Goal: Task Accomplishment & Management: Manage account settings

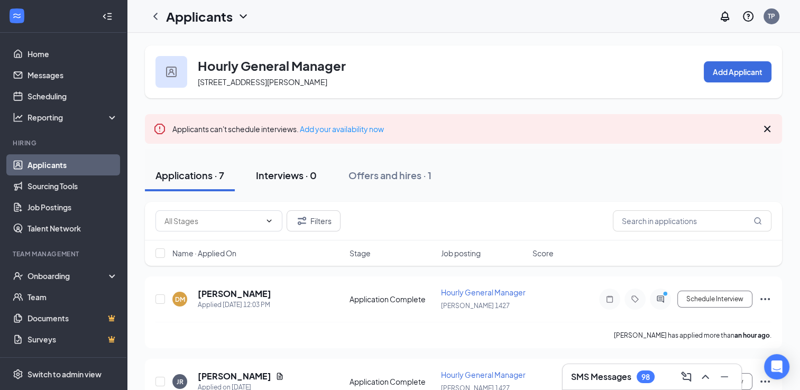
click at [300, 175] on div "Interviews · 0" at bounding box center [286, 175] width 61 height 13
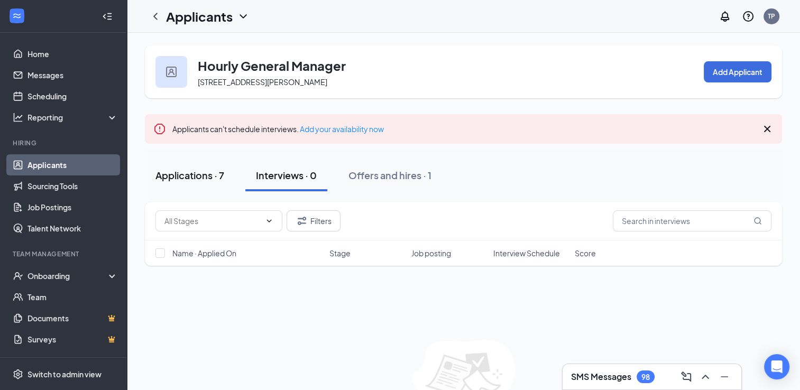
click at [195, 180] on div "Applications · 7" at bounding box center [189, 175] width 69 height 13
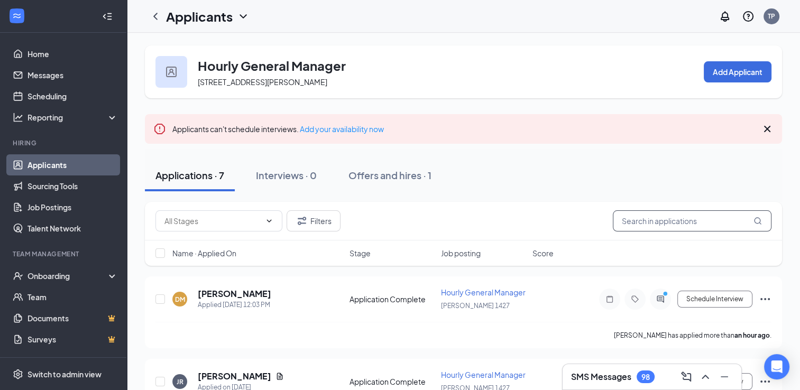
click at [641, 223] on input "text" at bounding box center [692, 220] width 159 height 21
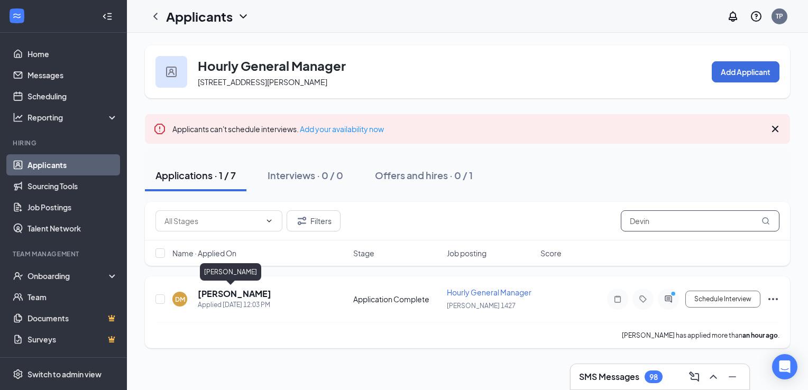
type input "Devin"
click at [221, 295] on h5 "[PERSON_NAME]" at bounding box center [235, 294] width 74 height 12
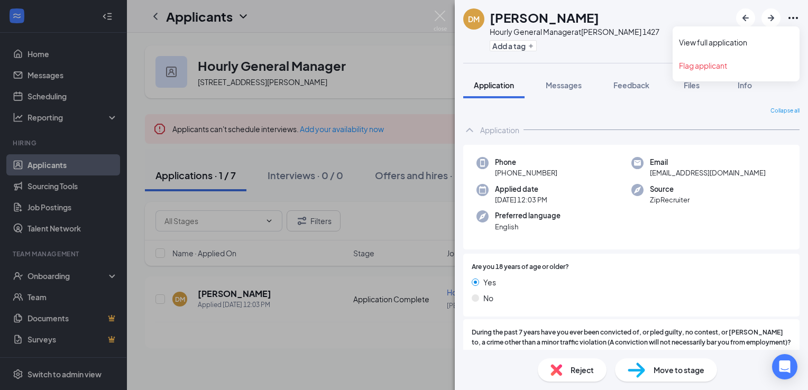
click at [794, 17] on icon "Ellipses" at bounding box center [793, 18] width 13 height 13
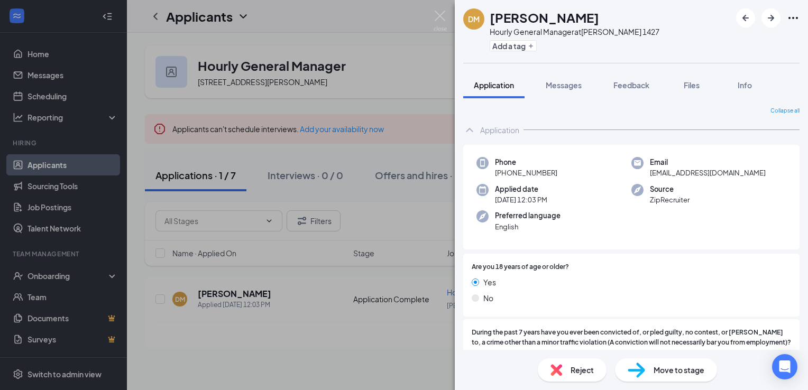
click at [442, 122] on div "[PERSON_NAME] Hourly General Manager at [PERSON_NAME] 1427 Add a tag Applicatio…" at bounding box center [404, 195] width 808 height 390
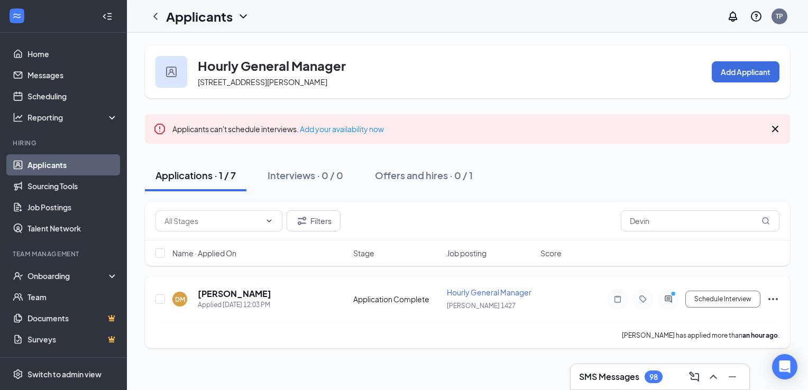
click at [774, 299] on icon "Ellipses" at bounding box center [773, 299] width 13 height 13
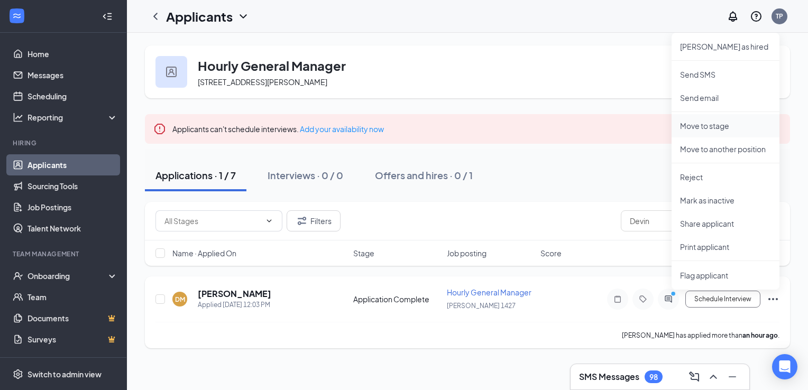
click at [709, 122] on p "Move to stage" at bounding box center [725, 126] width 91 height 11
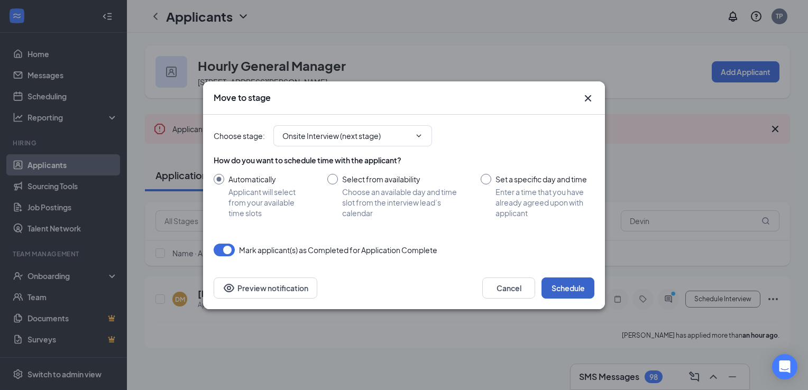
click at [564, 290] on button "Schedule" at bounding box center [568, 288] width 53 height 21
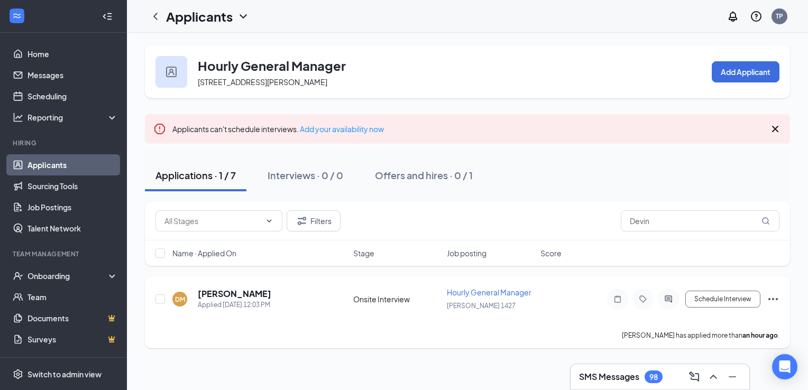
click at [773, 302] on icon "Ellipses" at bounding box center [773, 299] width 13 height 13
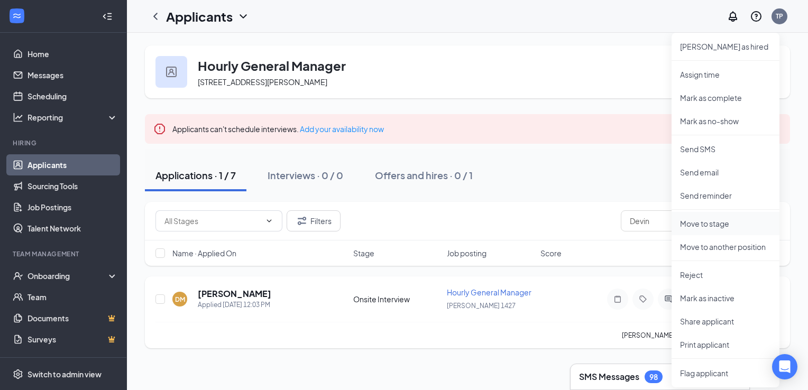
click at [704, 224] on p "Move to stage" at bounding box center [725, 223] width 91 height 11
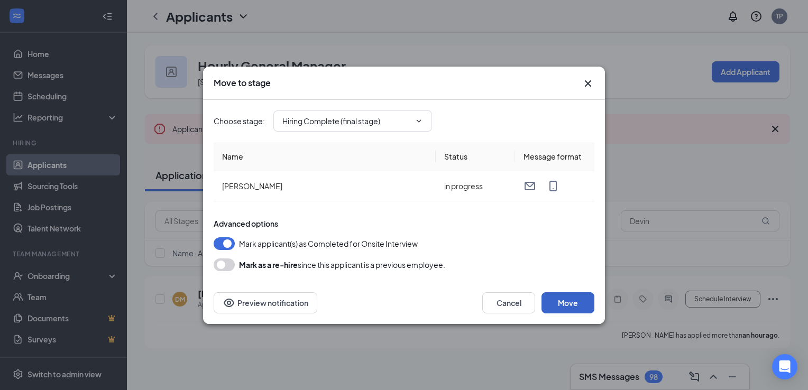
click at [573, 300] on button "Move" at bounding box center [568, 302] width 53 height 21
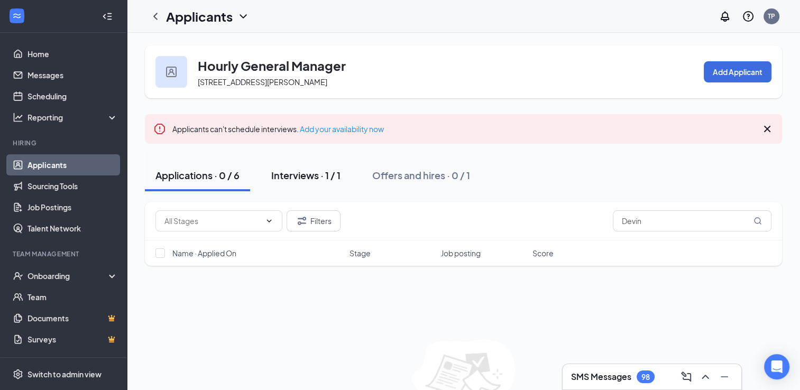
click at [297, 178] on div "Interviews · 1 / 1" at bounding box center [305, 175] width 69 height 13
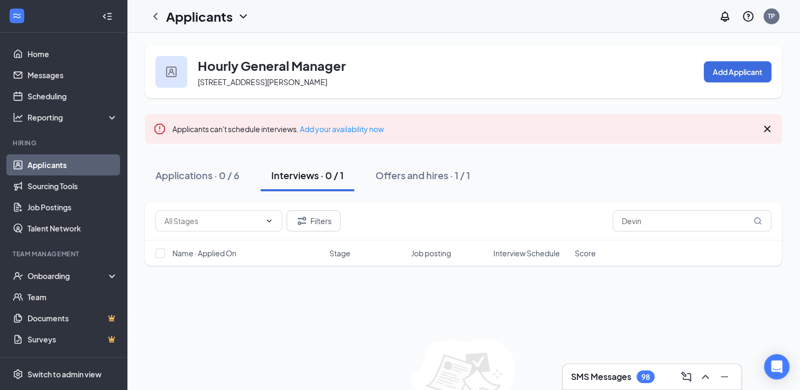
click at [300, 176] on div "Interviews · 0 / 1" at bounding box center [307, 175] width 72 height 13
click at [328, 178] on div "Interviews · 0 / 1" at bounding box center [307, 175] width 72 height 13
click at [411, 175] on div "Offers and hires · 1 / 1" at bounding box center [422, 175] width 95 height 13
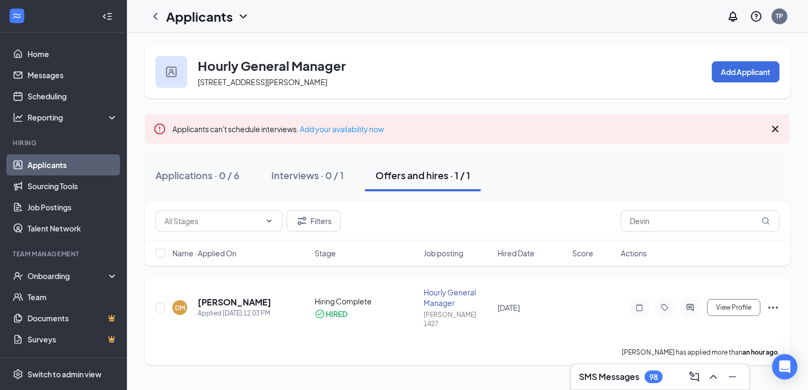
click at [774, 301] on icon "Ellipses" at bounding box center [773, 307] width 13 height 13
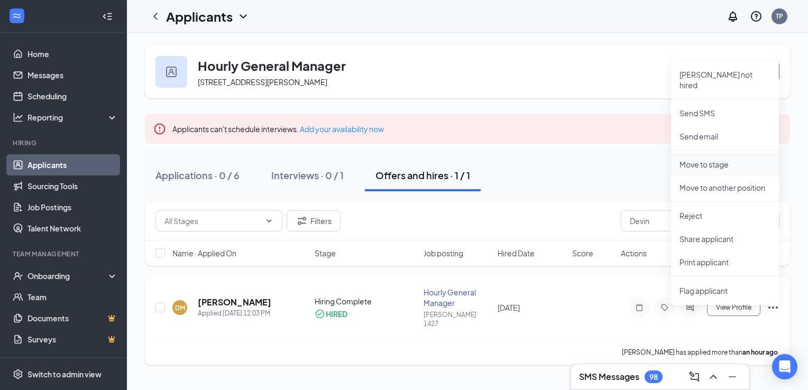
click at [719, 159] on p "Move to stage" at bounding box center [725, 164] width 91 height 11
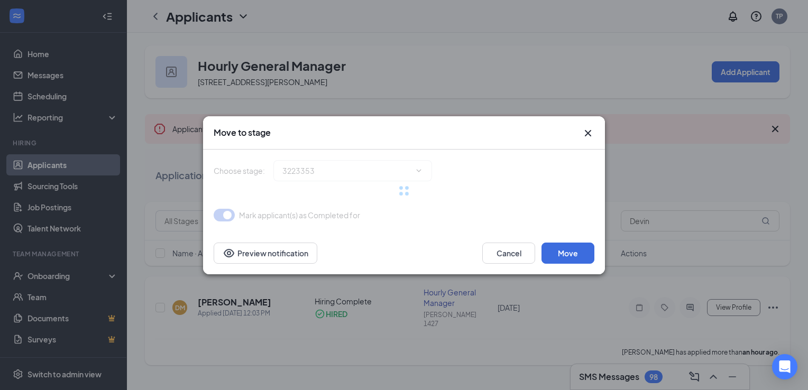
type input "Hiring Complete (current stage)"
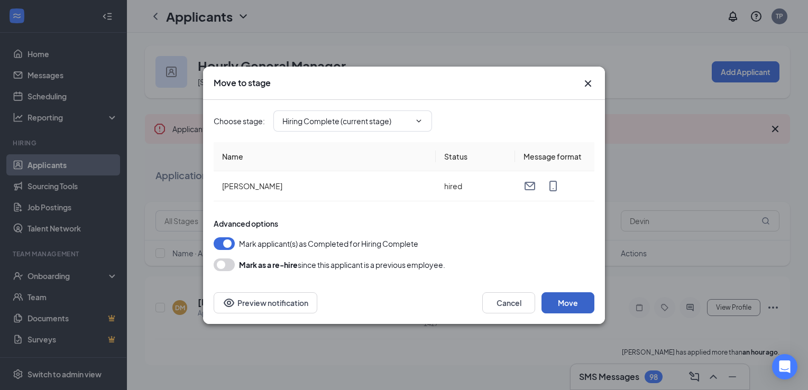
click at [572, 301] on button "Move" at bounding box center [568, 302] width 53 height 21
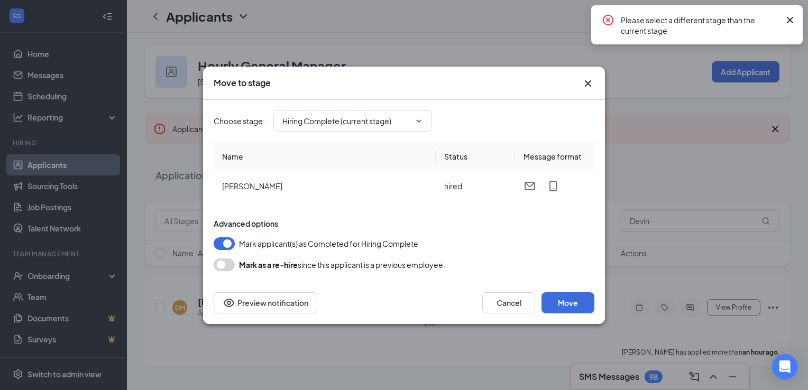
click at [787, 18] on icon "Cross" at bounding box center [790, 20] width 13 height 13
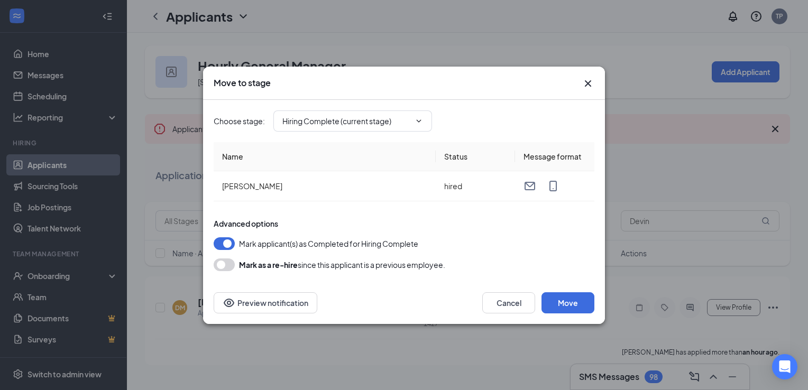
click at [588, 81] on icon "Cross" at bounding box center [588, 83] width 13 height 13
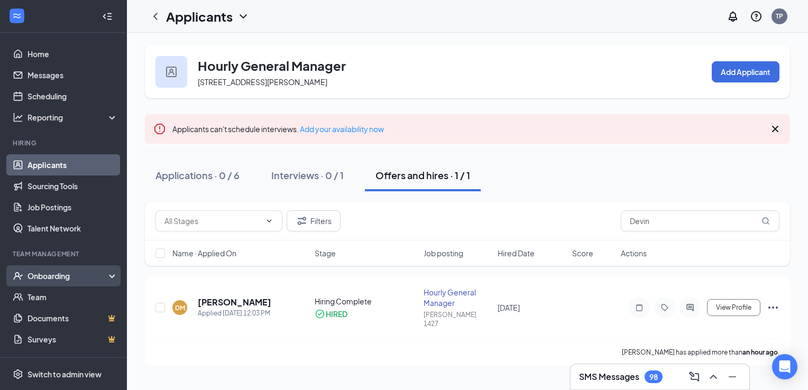
click at [53, 276] on div "Onboarding" at bounding box center [67, 276] width 81 height 11
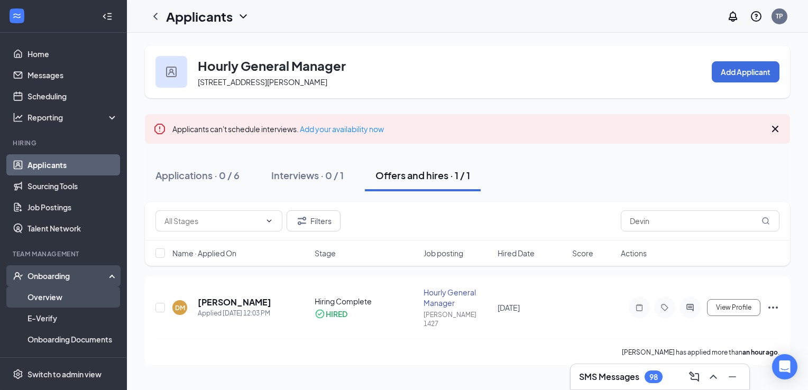
click at [45, 300] on link "Overview" at bounding box center [72, 297] width 90 height 21
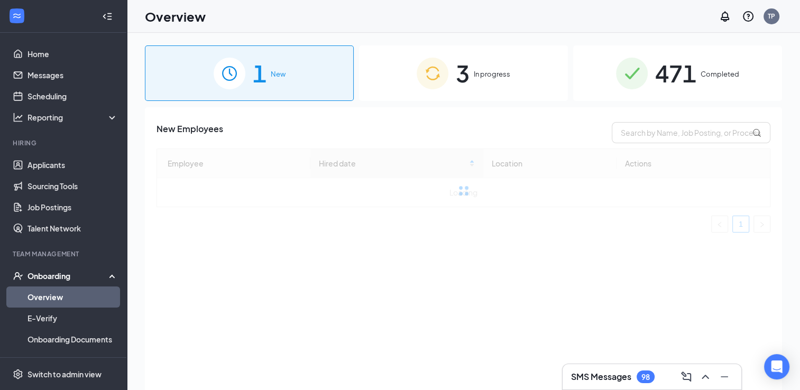
click at [465, 76] on span "3" at bounding box center [463, 73] width 14 height 36
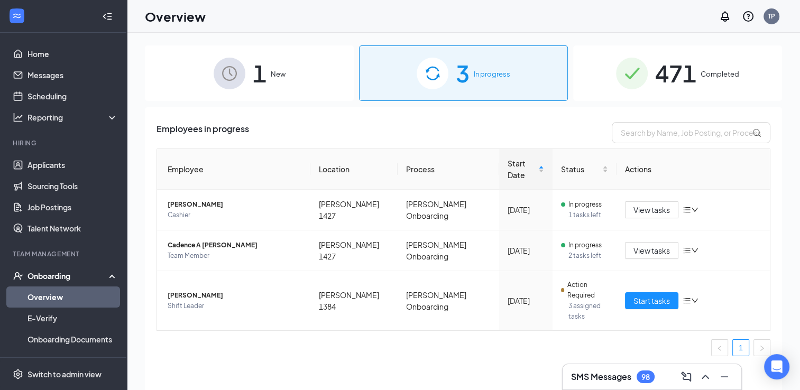
click at [258, 77] on span "1" at bounding box center [260, 73] width 14 height 36
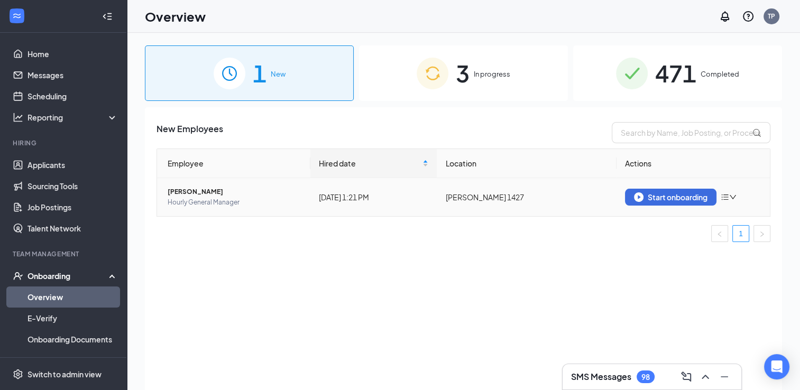
click at [725, 198] on icon "bars" at bounding box center [725, 197] width 8 height 8
click at [572, 220] on div "Employee Hired date Location Actions Devin Mills Hourly General Manager Today 1…" at bounding box center [464, 196] width 614 height 94
click at [668, 198] on div "Start onboarding" at bounding box center [671, 197] width 74 height 10
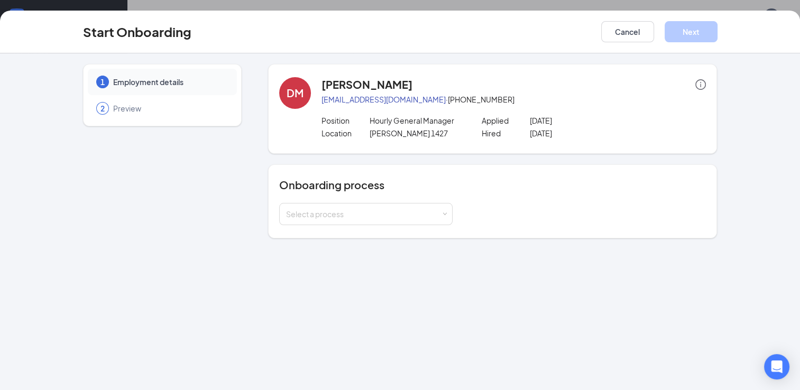
click at [701, 85] on icon "info-circle" at bounding box center [700, 84] width 1 height 5
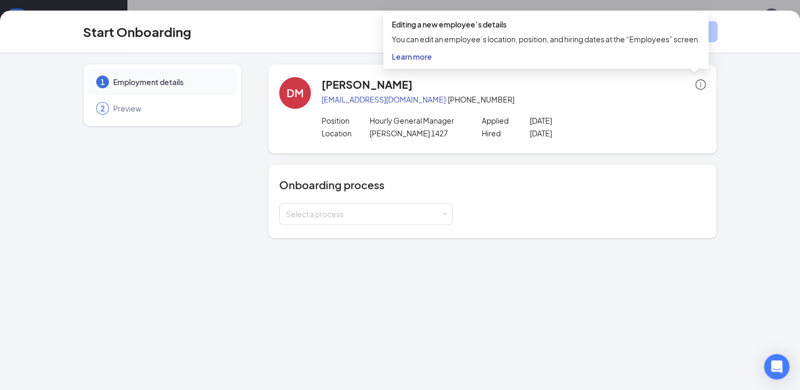
click at [414, 55] on span "Learn more" at bounding box center [412, 57] width 40 height 10
click at [703, 90] on div "[PERSON_NAME]" at bounding box center [514, 84] width 385 height 15
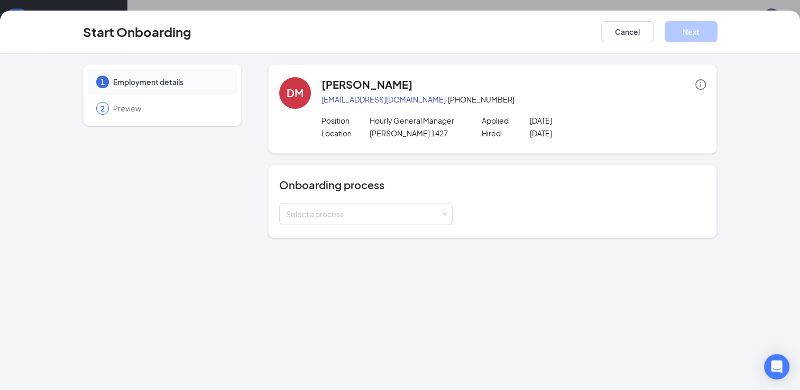
click at [164, 82] on span "Employment details" at bounding box center [169, 82] width 113 height 11
click at [98, 80] on div "1" at bounding box center [102, 82] width 13 height 13
click at [102, 81] on span "1" at bounding box center [102, 82] width 4 height 11
click at [316, 206] on div "Select a process" at bounding box center [366, 214] width 160 height 21
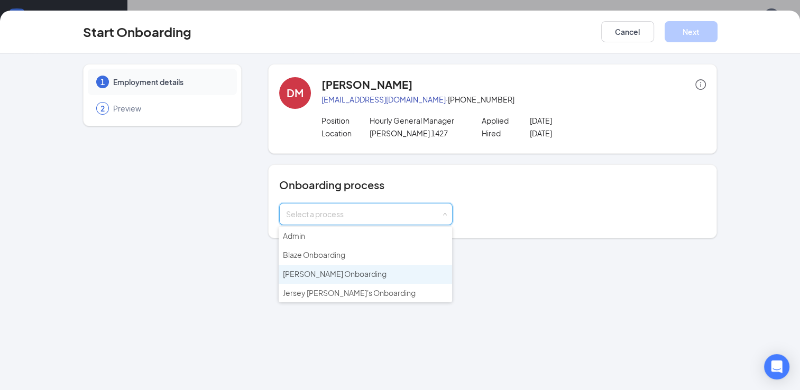
click at [314, 272] on span "Hardee's Onboarding" at bounding box center [335, 274] width 104 height 10
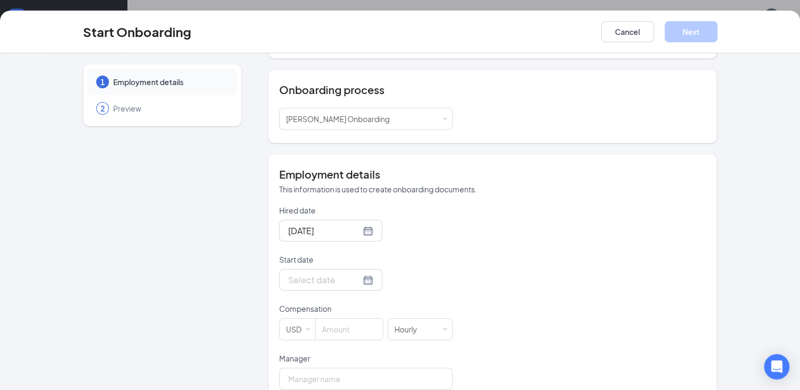
scroll to position [117, 0]
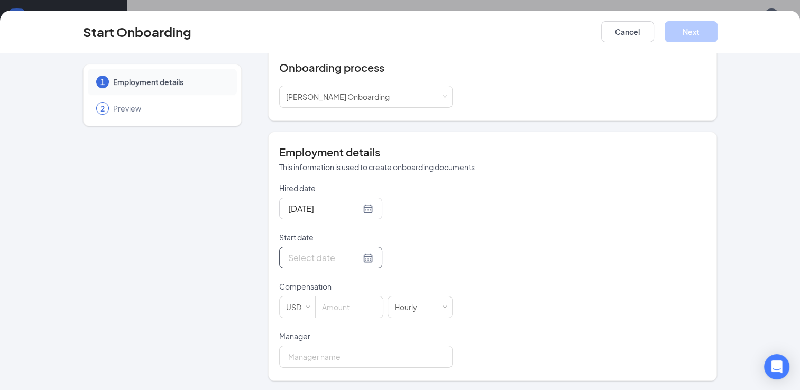
click at [357, 259] on div at bounding box center [330, 257] width 85 height 13
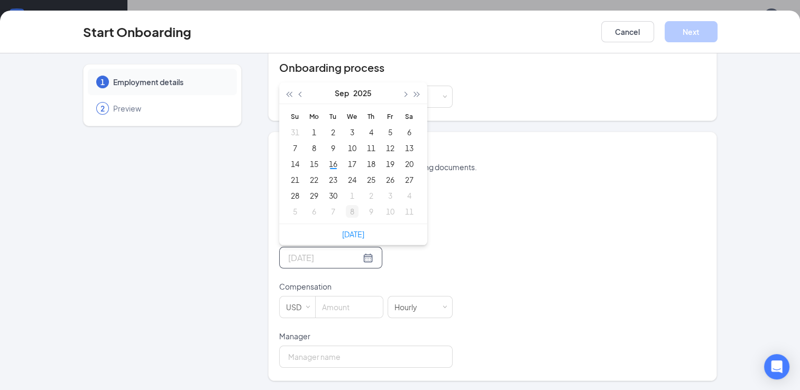
type input "Oct 8, 2025"
click at [347, 235] on link "Today" at bounding box center [353, 235] width 22 height 10
type input "Sep 16, 2025"
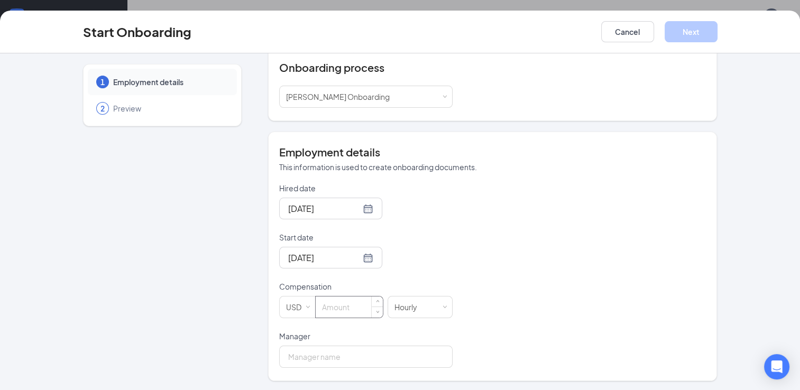
click at [324, 313] on input at bounding box center [349, 307] width 67 height 21
drag, startPoint x: 324, startPoint y: 313, endPoint x: 291, endPoint y: 356, distance: 54.0
click at [291, 356] on form "Hired date Sep 16, 2025 Start date Sep 16, 2025 Sep 2025 Su Mo Tu We Th Fr Sa 3…" at bounding box center [365, 275] width 173 height 185
type input "10"
click at [291, 356] on input "Manager" at bounding box center [365, 357] width 173 height 22
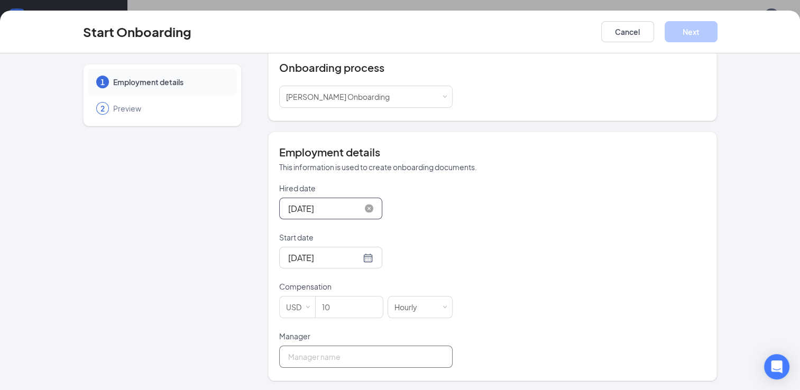
type input "Tanya Parker"
click at [690, 32] on button "Next" at bounding box center [691, 31] width 53 height 21
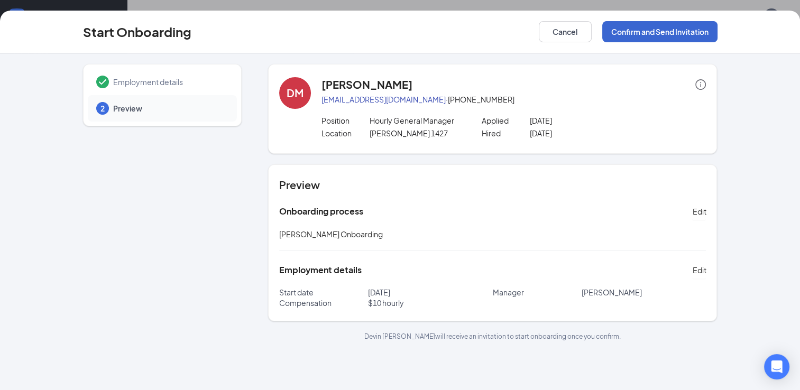
scroll to position [0, 0]
click at [700, 209] on span "Edit" at bounding box center [699, 211] width 14 height 11
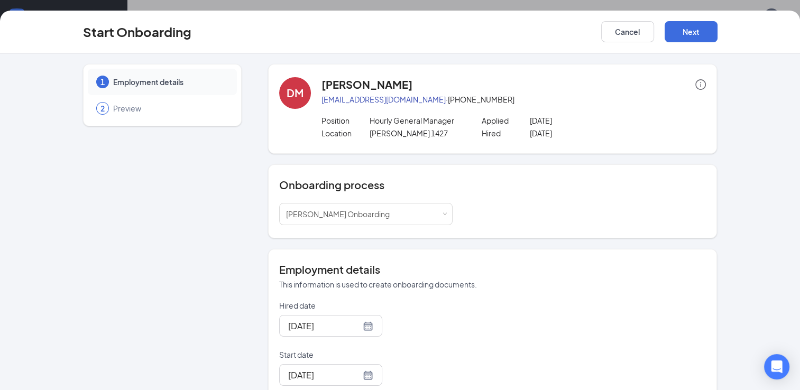
click at [126, 109] on span "Preview" at bounding box center [169, 108] width 113 height 11
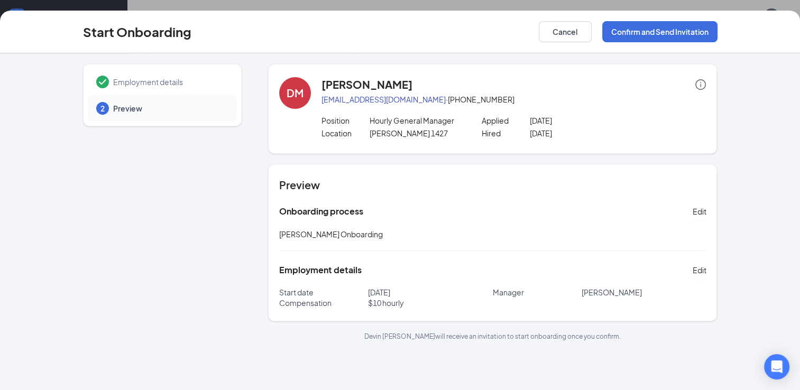
click at [698, 80] on icon "info-circle" at bounding box center [700, 84] width 11 height 11
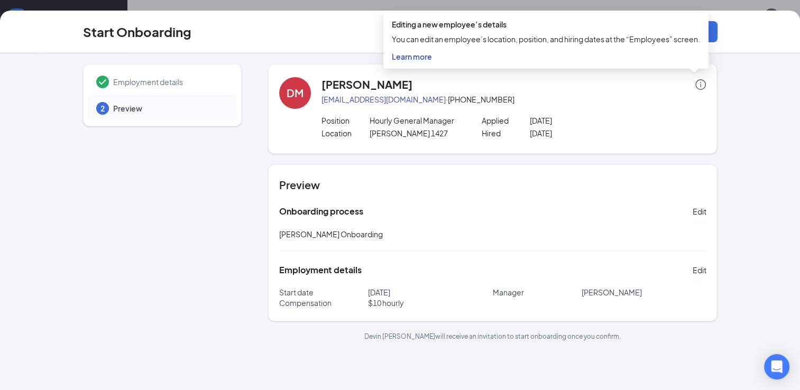
click at [424, 56] on span "Learn more" at bounding box center [412, 57] width 40 height 10
click at [255, 191] on div "Employment details 2 Preview DM Devin Mills devinmills738@gmail.com · (334) 316…" at bounding box center [400, 202] width 635 height 277
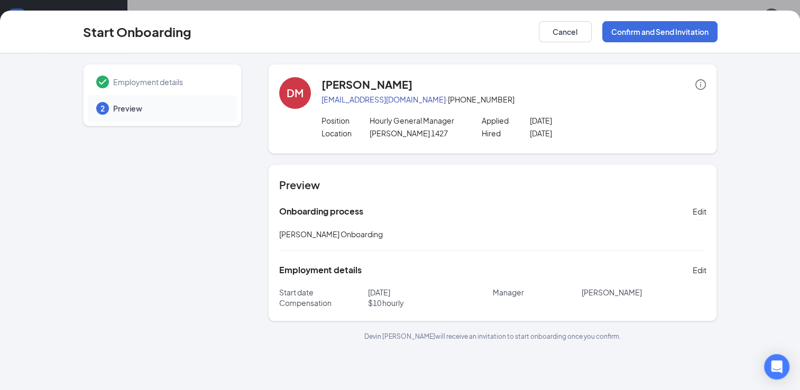
click at [159, 81] on span "Employment details" at bounding box center [169, 82] width 113 height 11
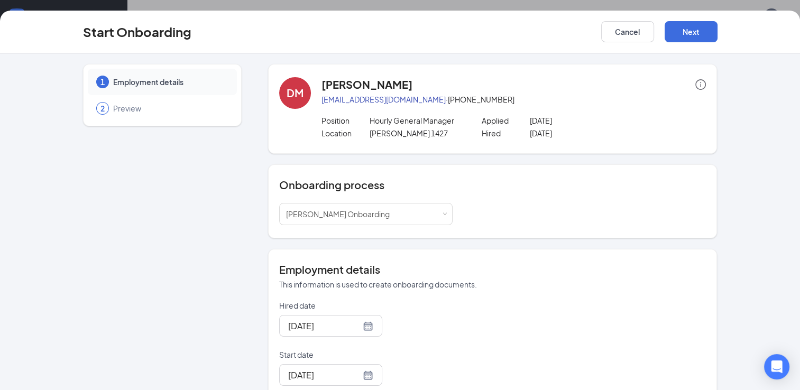
click at [289, 96] on div "DM" at bounding box center [295, 93] width 17 height 15
click at [352, 86] on h4 "[PERSON_NAME]" at bounding box center [367, 84] width 91 height 15
click at [148, 81] on span "Employment details" at bounding box center [169, 82] width 113 height 11
click at [698, 85] on icon "info-circle" at bounding box center [700, 84] width 11 height 11
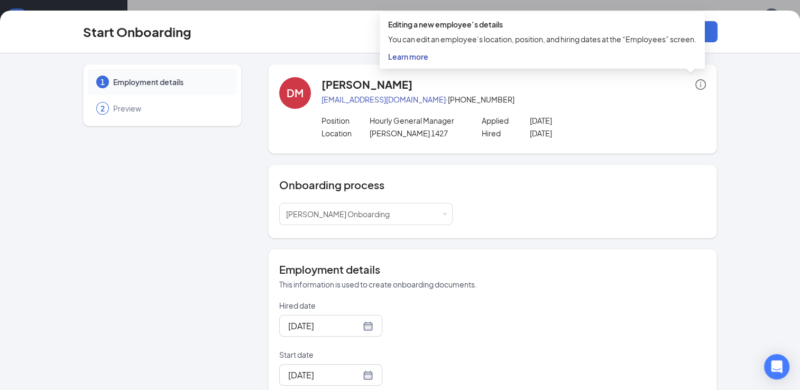
click at [417, 58] on span "Learn more" at bounding box center [408, 57] width 40 height 10
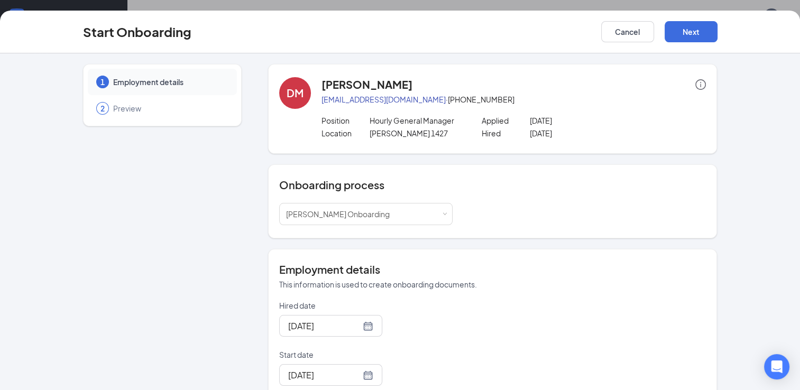
click at [695, 85] on icon "info-circle" at bounding box center [700, 84] width 11 height 11
click at [712, 93] on div "DM Devin Mills devinmills738@gmail.com · (334) 316-8856 Position Hourly General…" at bounding box center [493, 109] width 450 height 90
click at [695, 82] on icon "info-circle" at bounding box center [700, 84] width 11 height 11
click at [741, 92] on div "1 Employment details 2 Preview DM Devin Mills devinmills738@gmail.com · (334) 3…" at bounding box center [400, 221] width 800 height 337
click at [626, 35] on button "Cancel" at bounding box center [627, 31] width 53 height 21
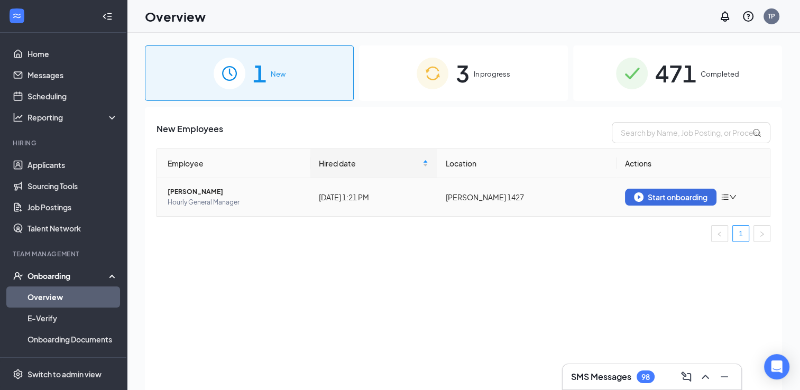
click at [190, 189] on span "[PERSON_NAME]" at bounding box center [235, 192] width 134 height 11
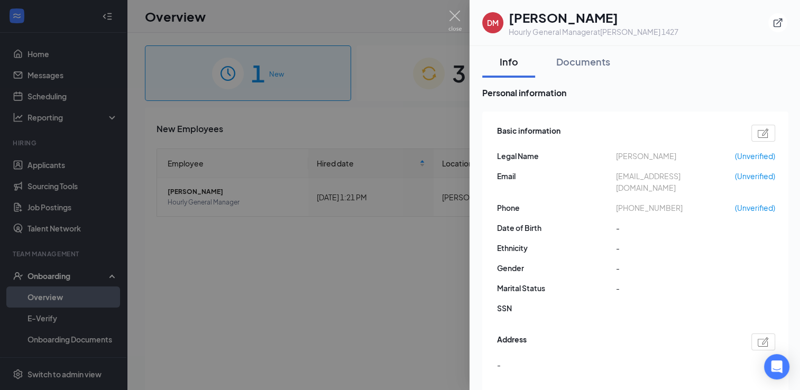
click at [361, 293] on div at bounding box center [400, 195] width 800 height 390
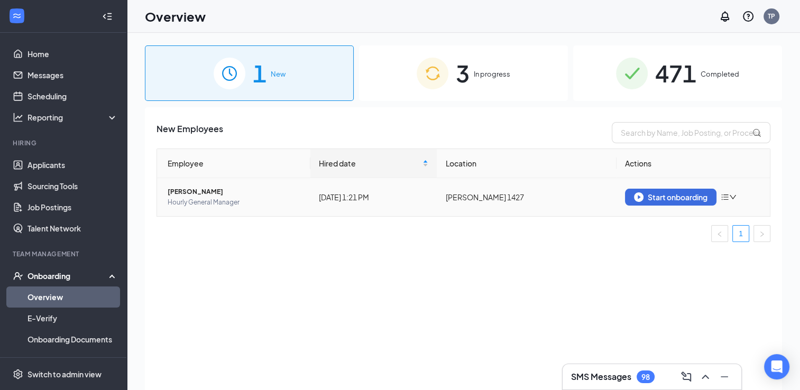
click at [726, 197] on icon "bars" at bounding box center [725, 198] width 7 height 6
click at [673, 219] on div "Remove from onboarding" at bounding box center [674, 219] width 114 height 11
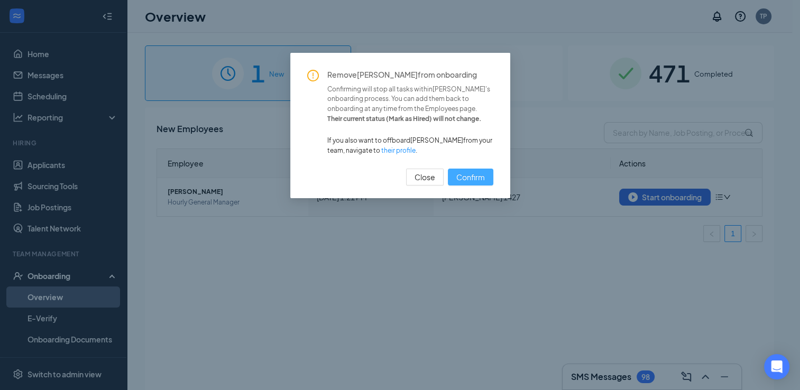
click at [467, 173] on span "Confirm" at bounding box center [470, 177] width 29 height 12
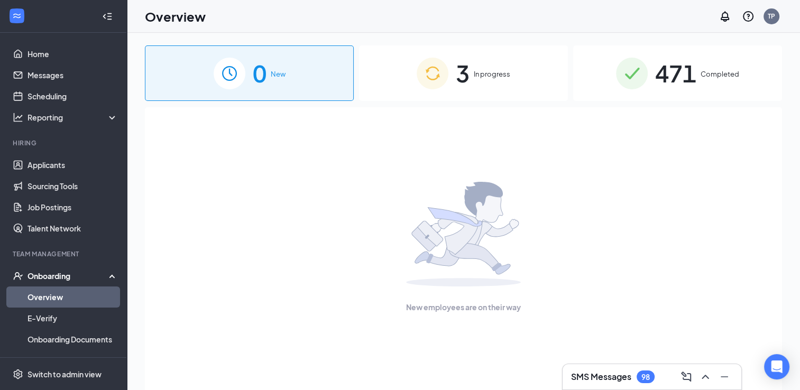
click at [485, 76] on span "In progress" at bounding box center [492, 74] width 36 height 11
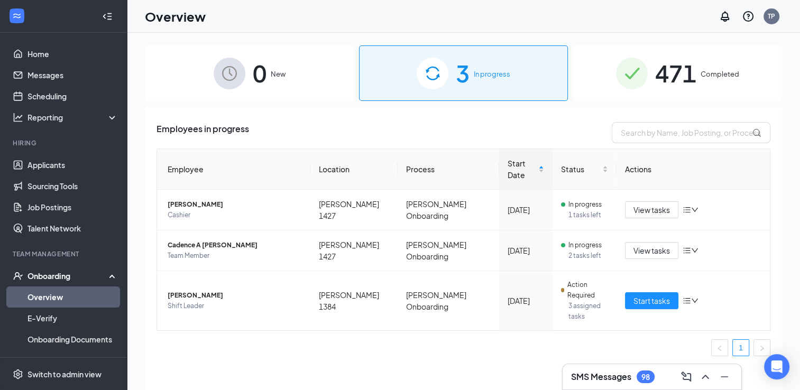
click at [635, 71] on img at bounding box center [632, 74] width 32 height 32
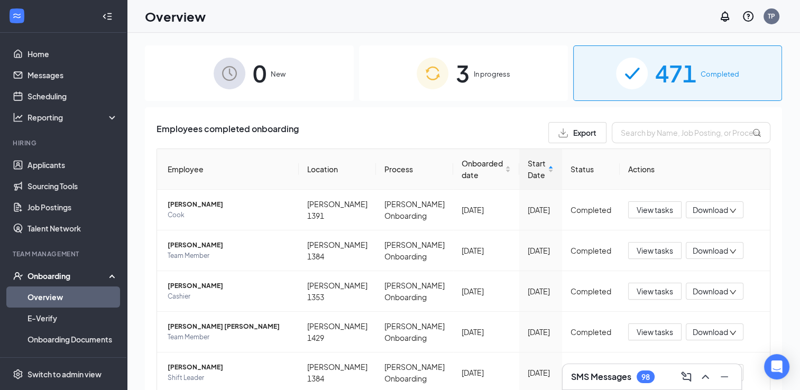
click at [464, 77] on span "3" at bounding box center [463, 73] width 14 height 36
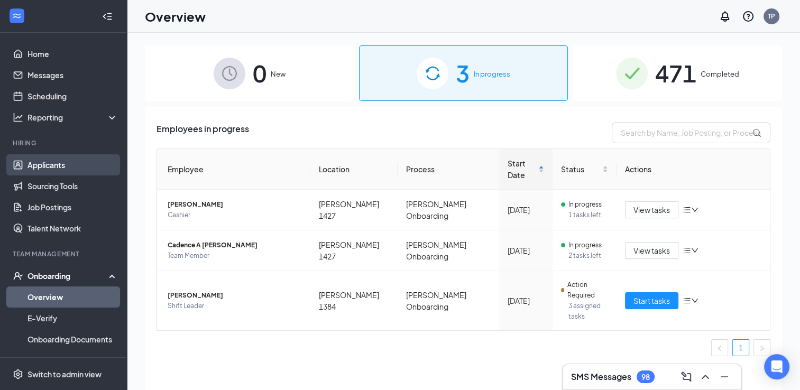
click at [51, 162] on link "Applicants" at bounding box center [72, 164] width 90 height 21
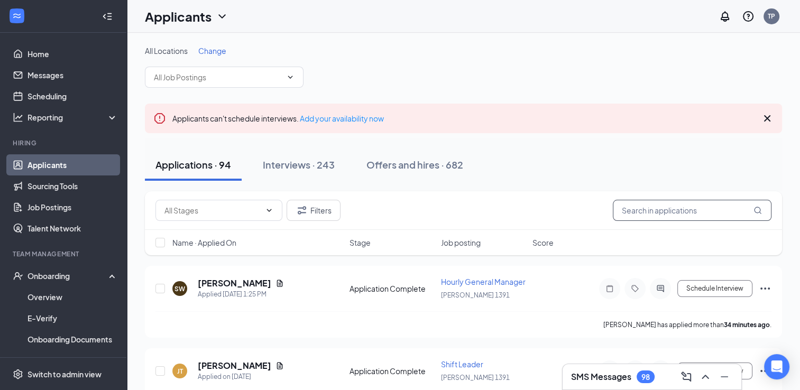
click at [633, 214] on input "text" at bounding box center [692, 210] width 159 height 21
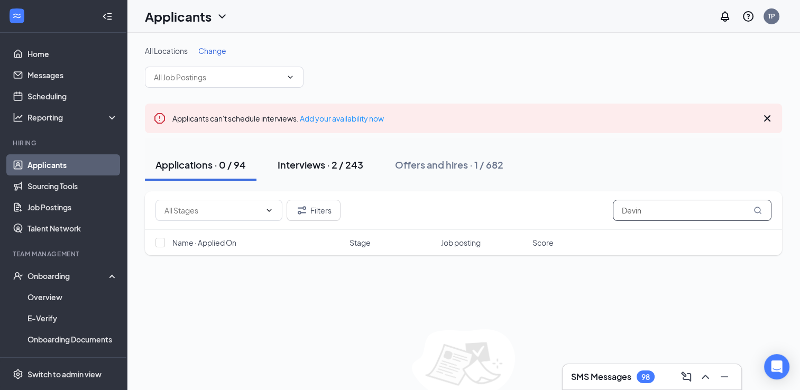
type input "Devin"
click at [328, 169] on div "Interviews · 2 / 243" at bounding box center [321, 164] width 86 height 13
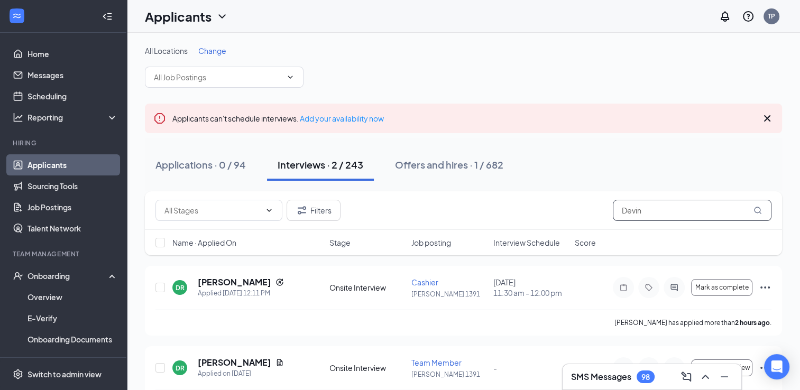
click at [651, 212] on input "Devin" at bounding box center [692, 210] width 159 height 21
type input "D"
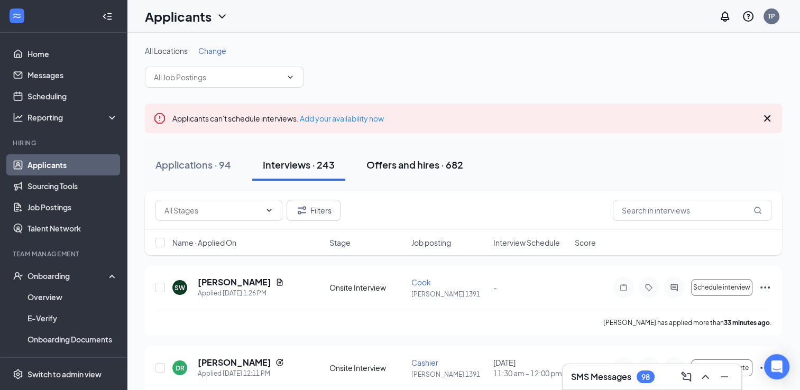
click at [415, 164] on div "Offers and hires · 682" at bounding box center [414, 164] width 97 height 13
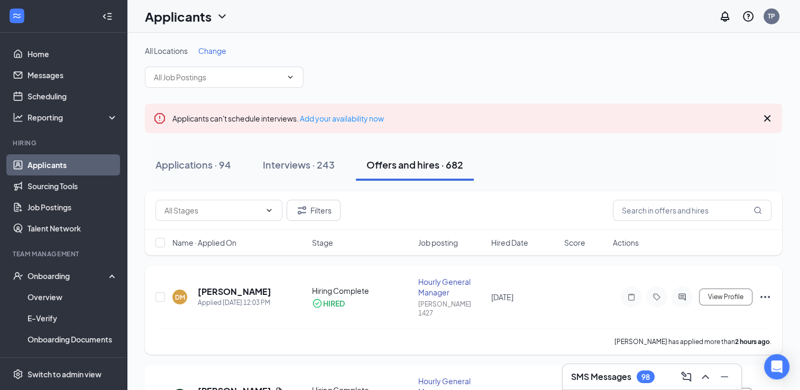
click at [763, 293] on icon "Ellipses" at bounding box center [765, 297] width 13 height 13
click at [764, 293] on icon "Ellipses" at bounding box center [765, 297] width 13 height 13
click at [764, 291] on icon "Ellipses" at bounding box center [765, 297] width 13 height 13
click at [690, 315] on p "Mark not hired" at bounding box center [717, 319] width 91 height 21
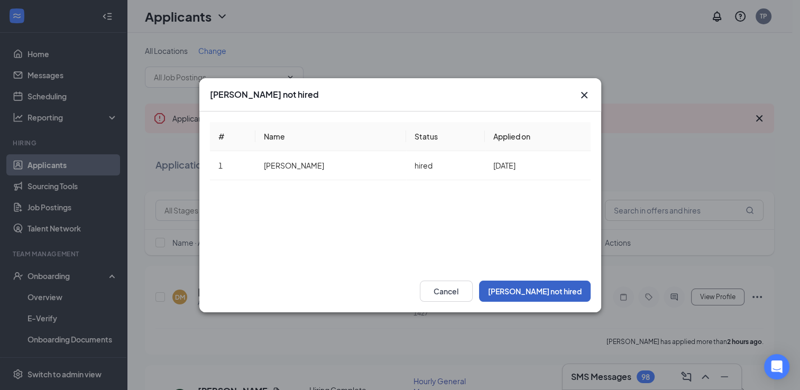
click at [556, 290] on button "Mark not hired" at bounding box center [535, 291] width 112 height 21
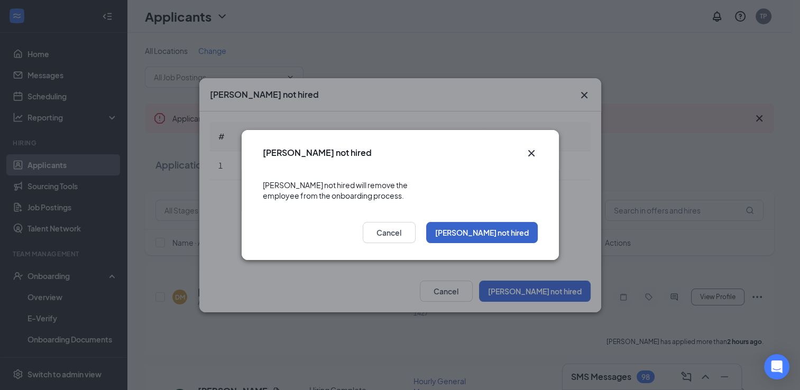
click at [501, 226] on button "Mark not hired" at bounding box center [482, 232] width 112 height 21
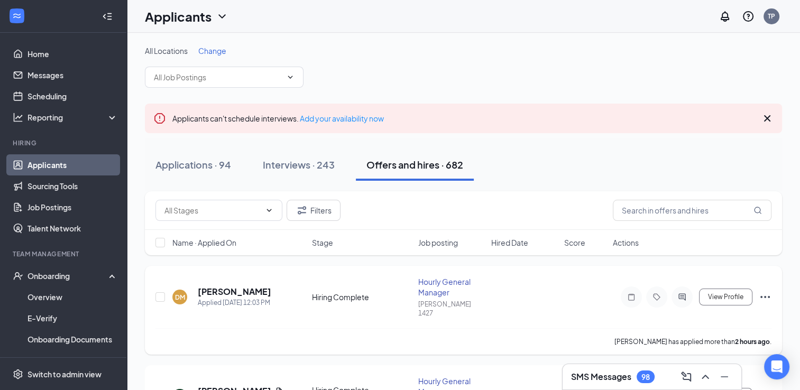
click at [763, 291] on icon "Ellipses" at bounding box center [765, 297] width 13 height 13
click at [571, 315] on div "DM Devin Mills Applied Today 12:03 PM Hiring Complete Hourly General Manager Ha…" at bounding box center [463, 303] width 616 height 52
click at [221, 287] on h5 "[PERSON_NAME]" at bounding box center [235, 292] width 74 height 12
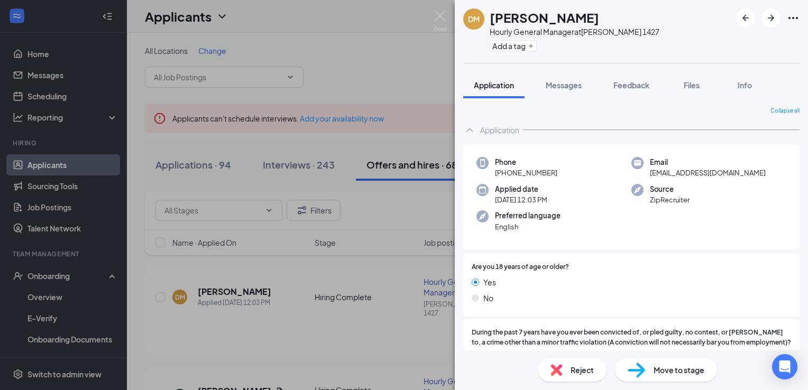
click at [378, 73] on div "[PERSON_NAME] Hourly General Manager at [PERSON_NAME] 1427 Add a tag Applicatio…" at bounding box center [404, 195] width 808 height 390
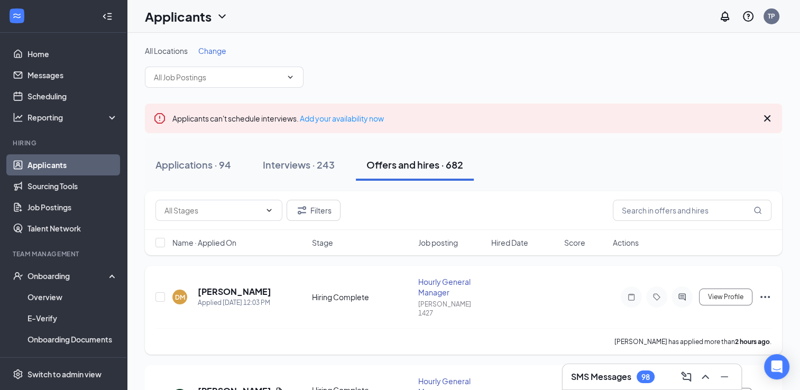
click at [766, 291] on icon "Ellipses" at bounding box center [765, 297] width 13 height 13
click at [557, 304] on div "DM Devin Mills Applied Today 12:03 PM Hiring Complete Hourly General Manager Ha…" at bounding box center [463, 303] width 616 height 52
click at [225, 289] on h5 "[PERSON_NAME]" at bounding box center [235, 292] width 74 height 12
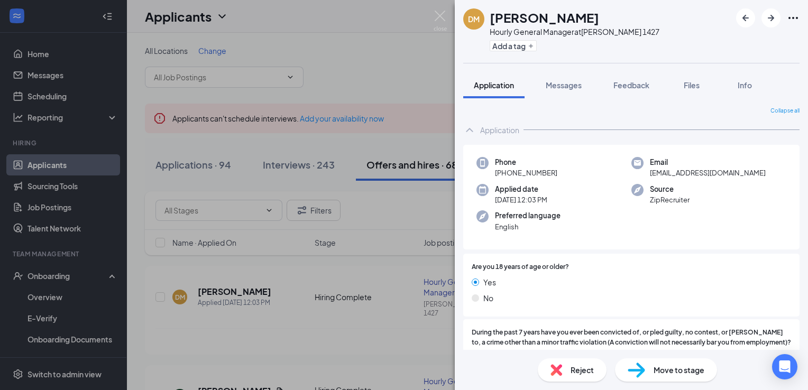
click at [575, 370] on span "Reject" at bounding box center [582, 370] width 23 height 12
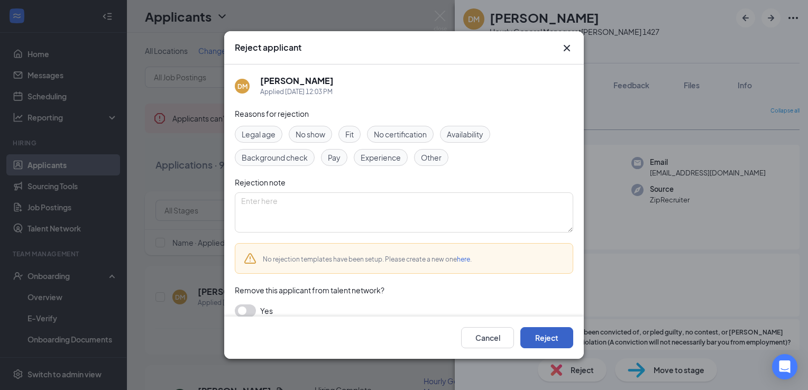
click at [554, 335] on button "Reject" at bounding box center [546, 337] width 53 height 21
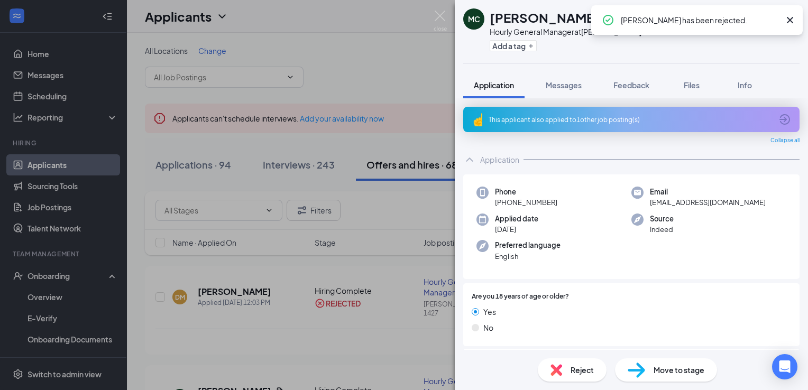
click at [420, 218] on div "MC Matthew Campbell Hourly General Manager at Hardee's 1427 Add a tag Applicati…" at bounding box center [404, 195] width 808 height 390
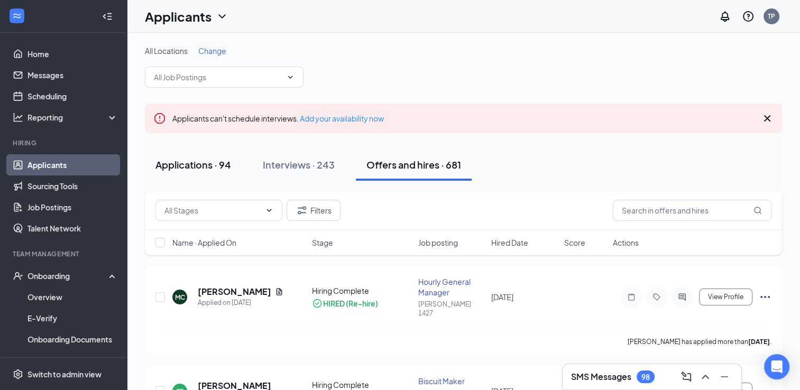
click at [198, 168] on div "Applications · 94" at bounding box center [193, 164] width 76 height 13
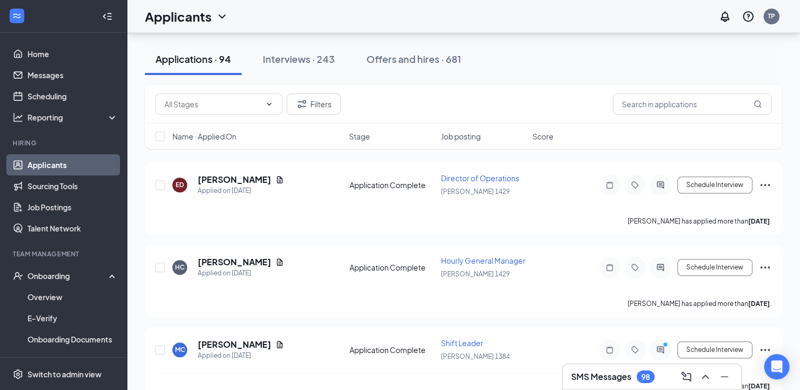
scroll to position [757, 0]
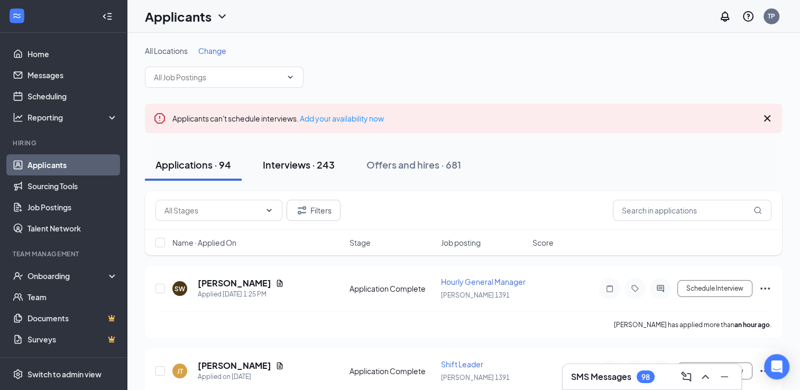
click at [288, 160] on div "Interviews · 243" at bounding box center [299, 164] width 72 height 13
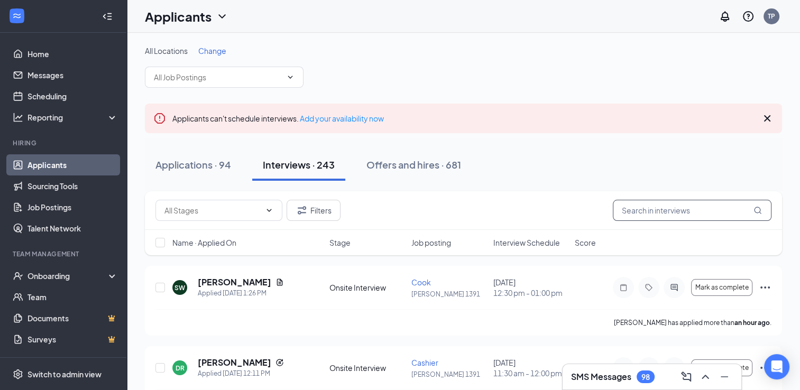
click at [632, 209] on input "text" at bounding box center [692, 210] width 159 height 21
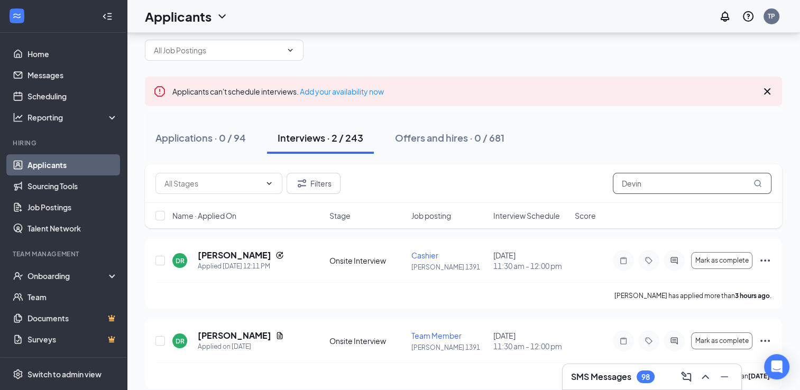
scroll to position [38, 0]
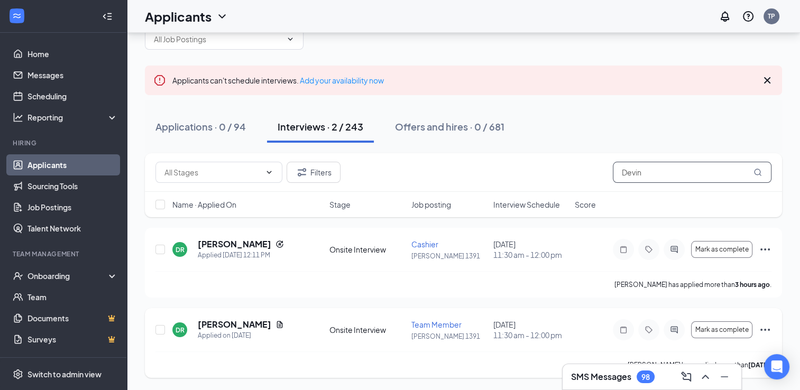
type input "Devin"
click at [764, 312] on div "DR Devin Richardson Applied on Sep 14 Onsite Interview Team Member Hardee's 139…" at bounding box center [463, 343] width 637 height 70
click at [765, 332] on icon "Ellipses" at bounding box center [765, 330] width 13 height 13
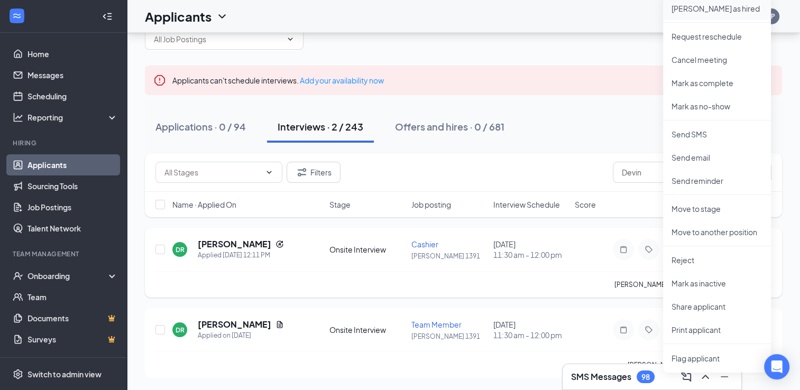
click at [705, 9] on p "Mark as hired" at bounding box center [717, 8] width 91 height 11
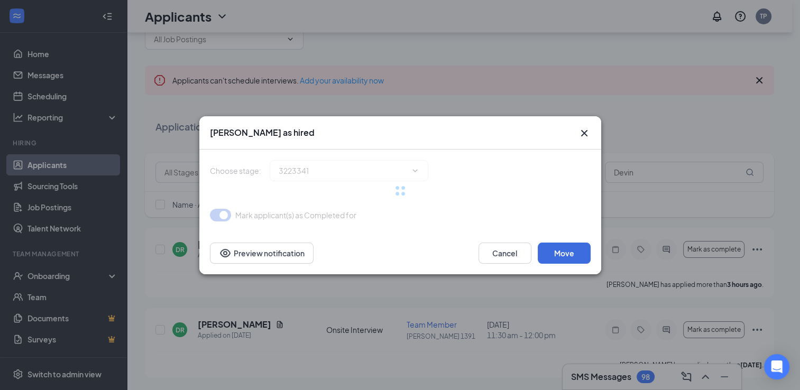
type input "Hiring Complete (final stage)"
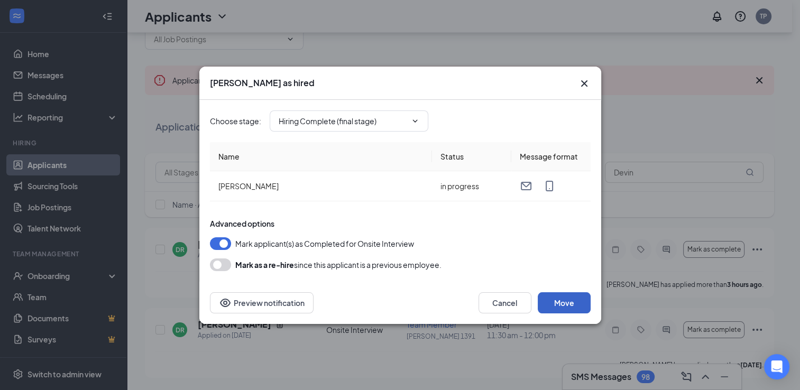
click at [562, 300] on button "Move" at bounding box center [564, 302] width 53 height 21
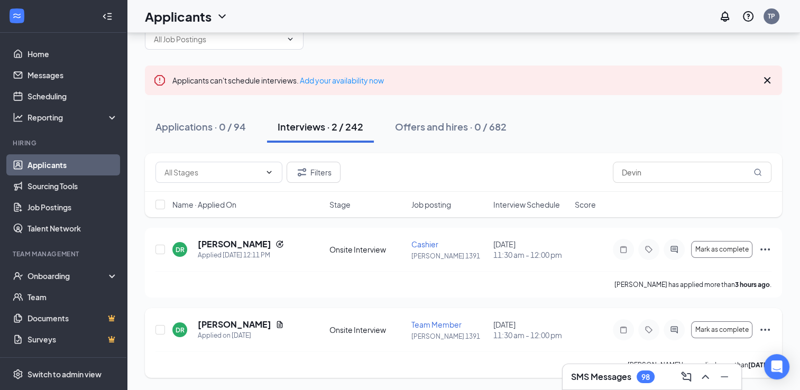
click at [766, 329] on icon "Ellipses" at bounding box center [765, 330] width 13 height 13
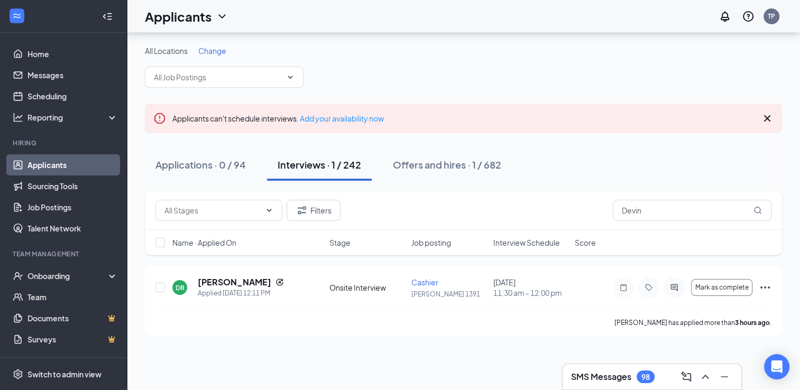
scroll to position [0, 0]
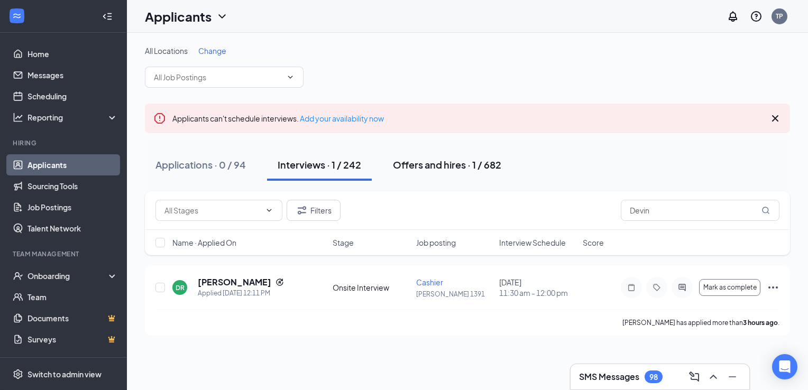
click at [437, 168] on div "Offers and hires · 1 / 682" at bounding box center [447, 164] width 108 height 13
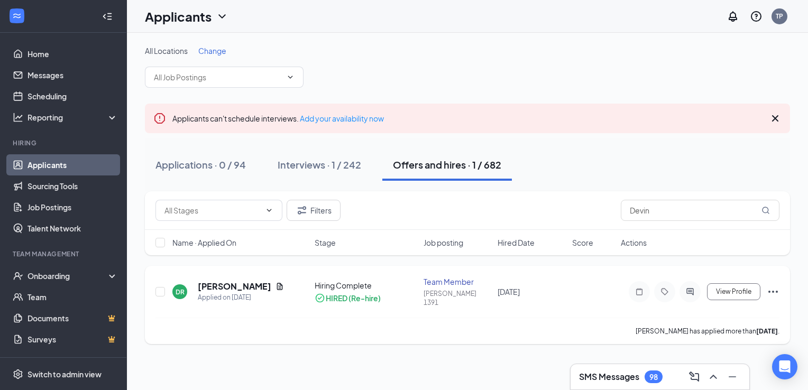
click at [774, 291] on icon "Ellipses" at bounding box center [773, 292] width 10 height 2
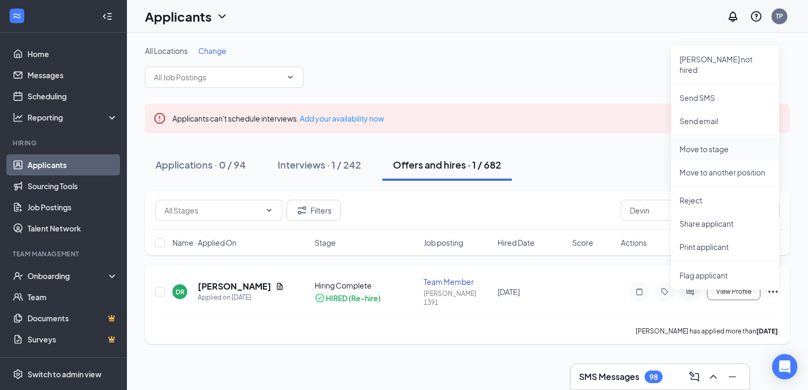
click at [720, 144] on p "Move to stage" at bounding box center [725, 149] width 91 height 11
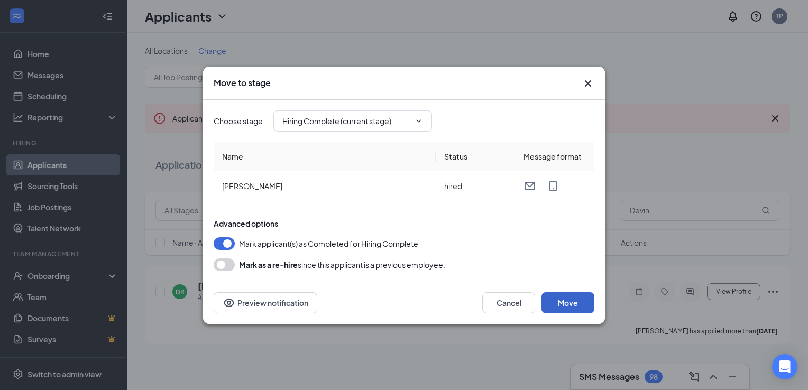
click at [567, 298] on button "Move" at bounding box center [568, 302] width 53 height 21
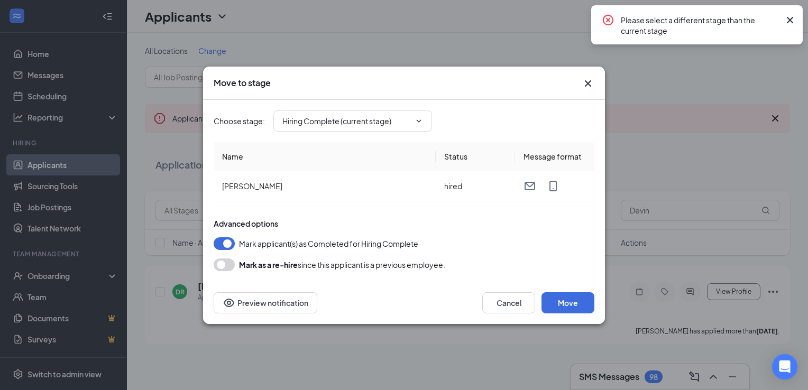
click at [585, 82] on icon "Cross" at bounding box center [588, 83] width 13 height 13
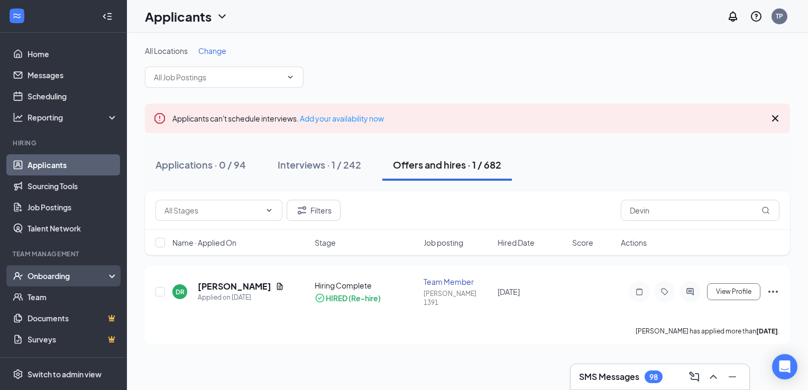
click at [67, 276] on div "Onboarding" at bounding box center [67, 276] width 81 height 11
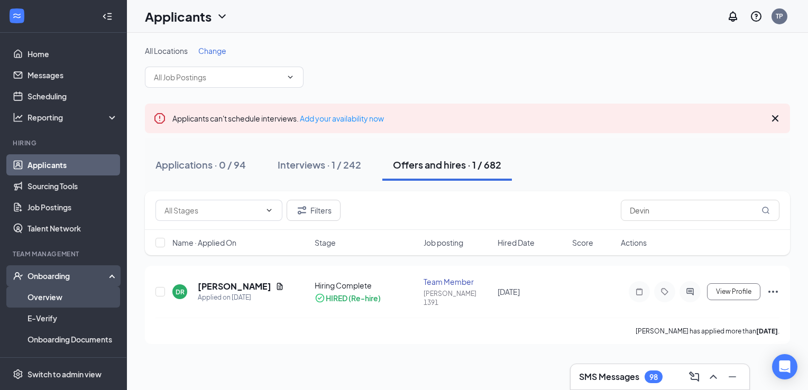
click at [57, 294] on link "Overview" at bounding box center [72, 297] width 90 height 21
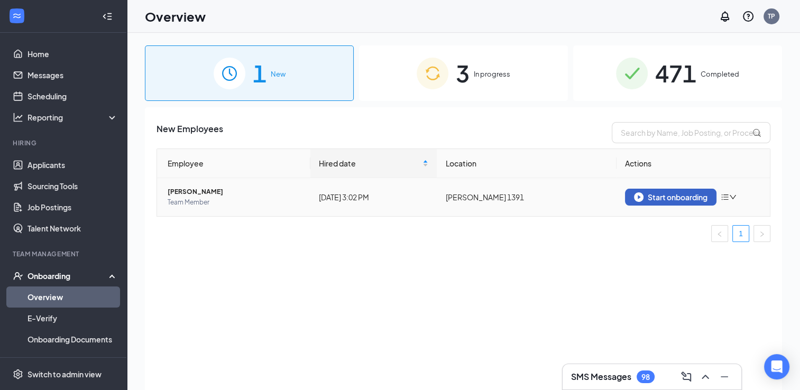
click at [663, 196] on div "Start onboarding" at bounding box center [671, 197] width 74 height 10
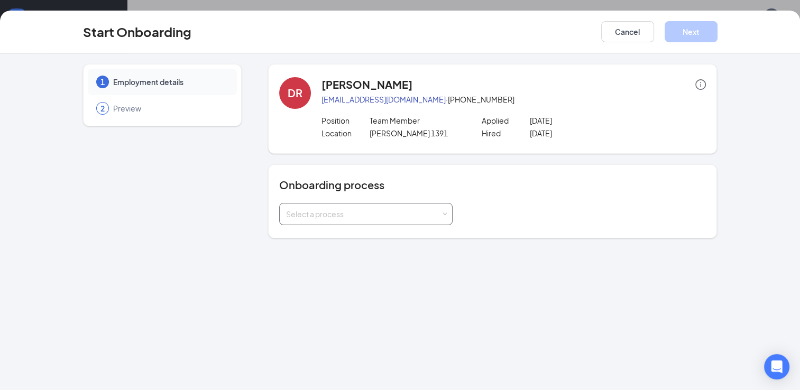
click at [390, 222] on div "Select a process" at bounding box center [366, 214] width 160 height 21
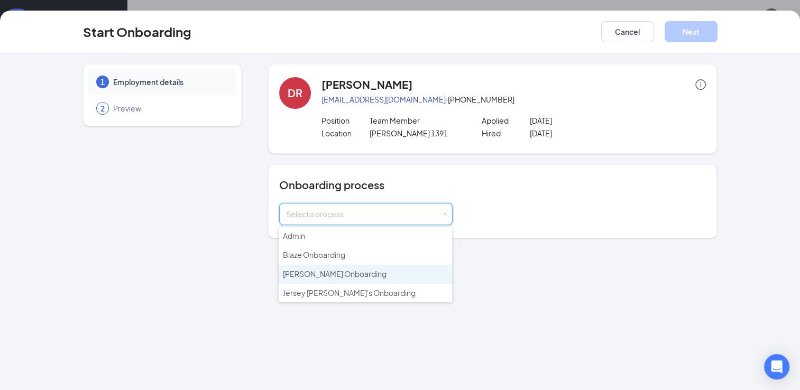
click at [345, 269] on span "Hardee's Onboarding" at bounding box center [335, 274] width 104 height 10
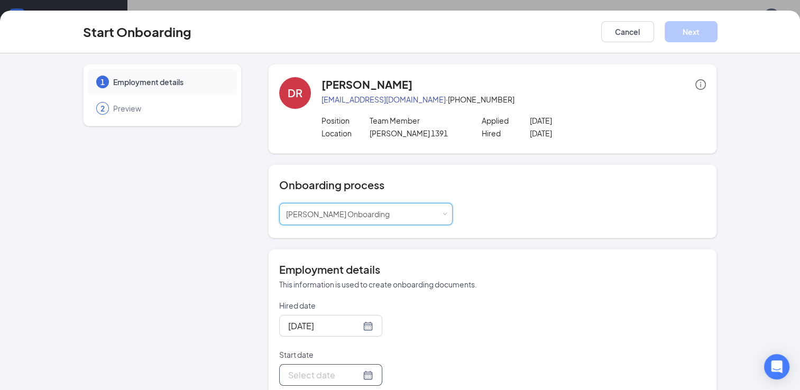
click at [353, 372] on div at bounding box center [330, 375] width 85 height 13
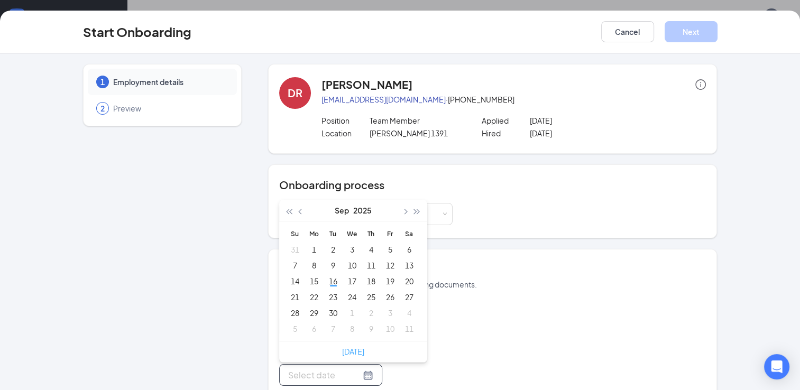
click at [347, 352] on link "Today" at bounding box center [353, 352] width 22 height 10
type input "Sep 16, 2025"
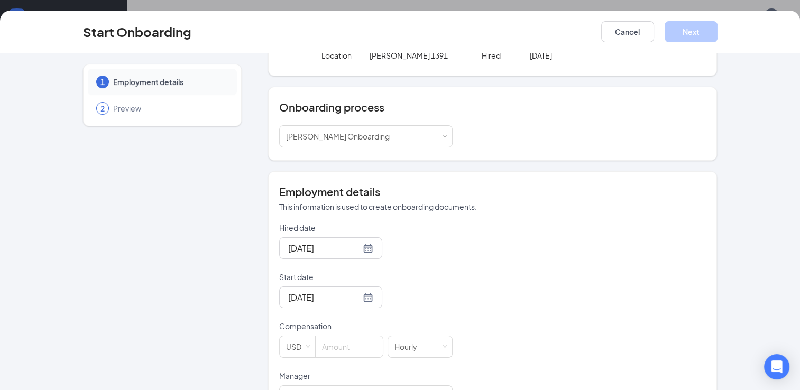
scroll to position [117, 0]
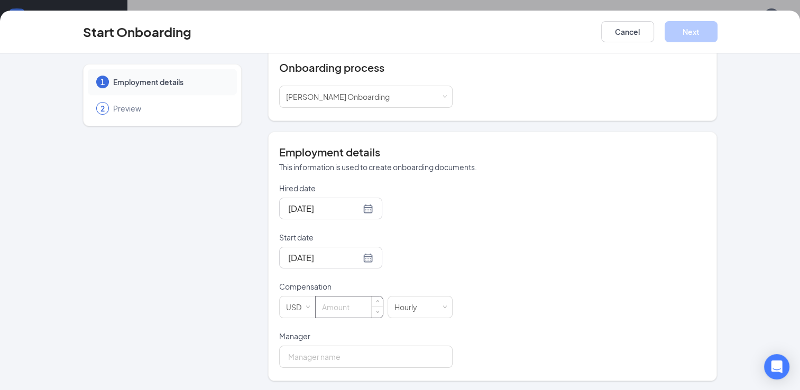
click at [324, 304] on input at bounding box center [349, 307] width 67 height 21
type input "10"
click at [310, 356] on input "Manager" at bounding box center [365, 357] width 173 height 22
type input "Tanya Parker"
click at [692, 31] on button "Next" at bounding box center [691, 31] width 53 height 21
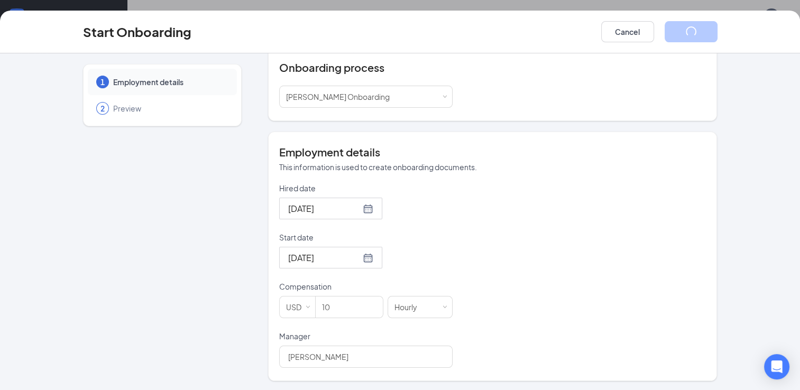
scroll to position [0, 0]
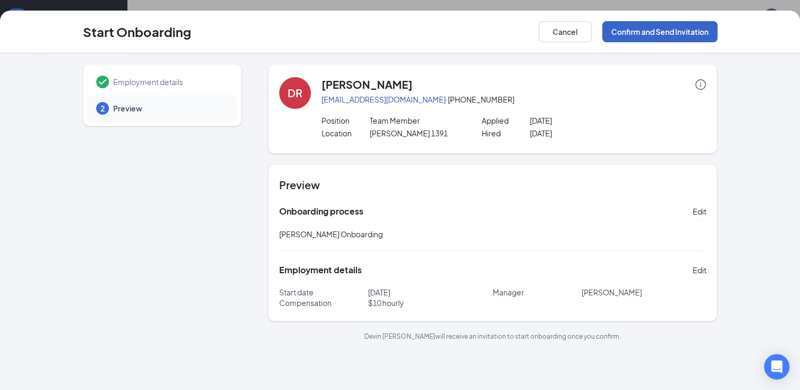
click at [658, 37] on button "Confirm and Send Invitation" at bounding box center [659, 31] width 115 height 21
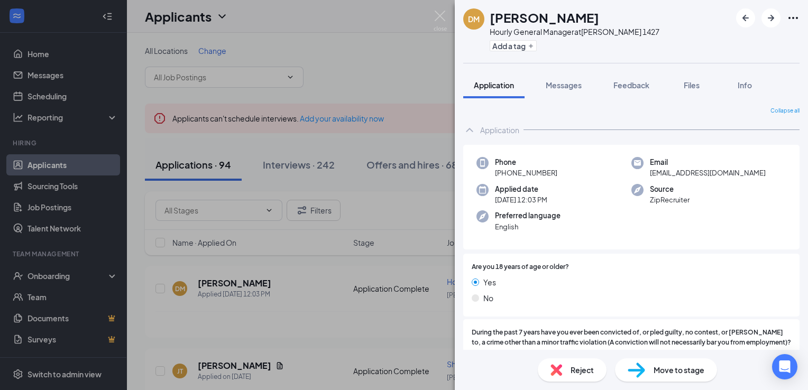
click at [395, 84] on div "[PERSON_NAME] Hourly General Manager at [PERSON_NAME] 1427 Add a tag Applicatio…" at bounding box center [404, 195] width 808 height 390
